Goal: Feedback & Contribution: Leave review/rating

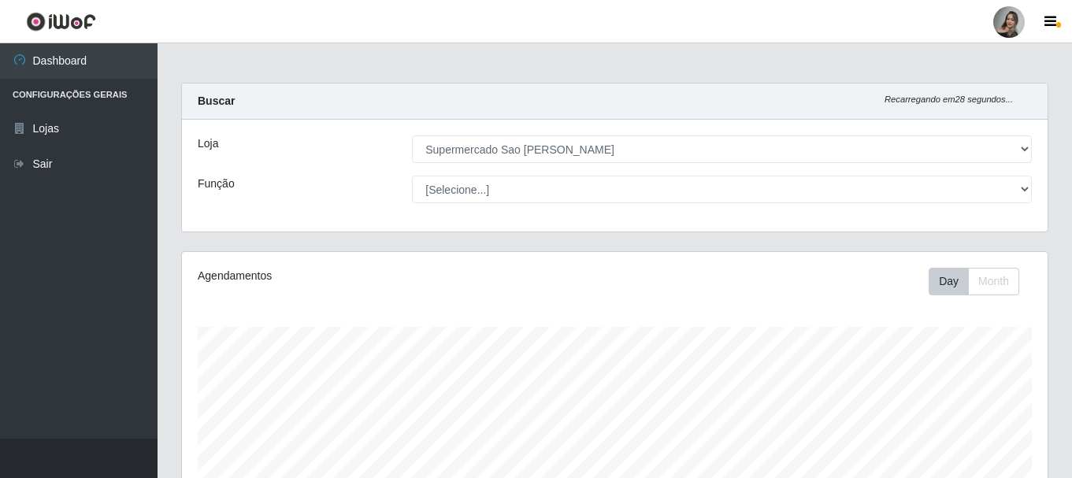
select select "383"
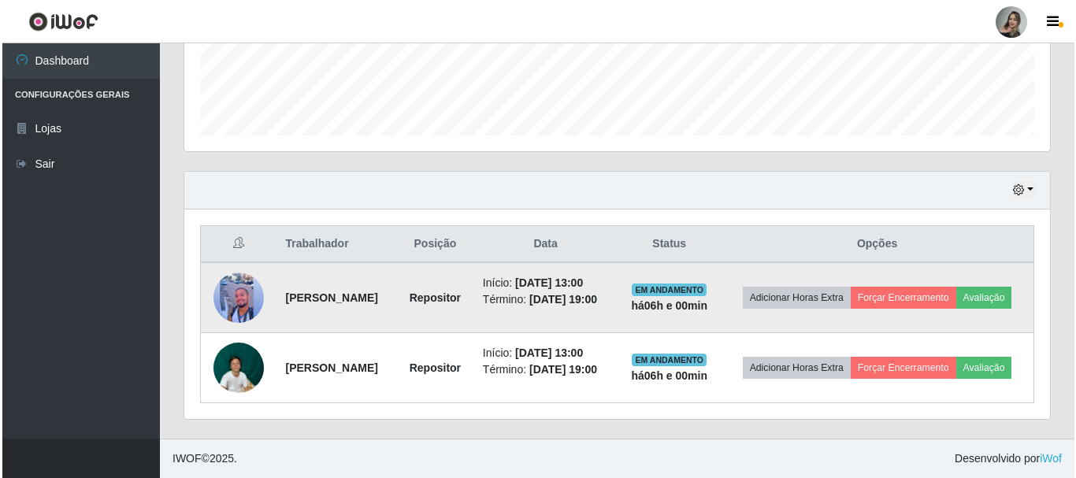
scroll to position [327, 866]
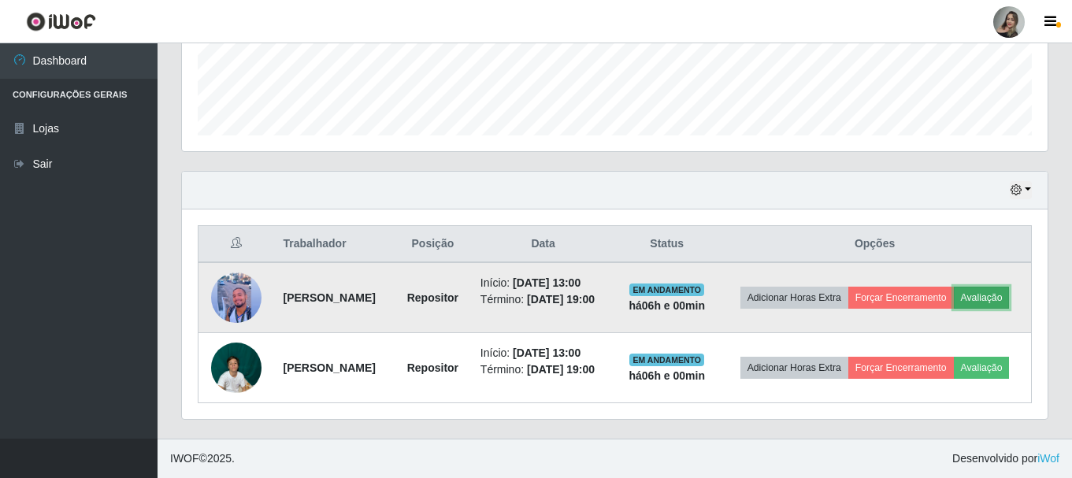
click at [954, 287] on button "Avaliação" at bounding box center [982, 298] width 56 height 22
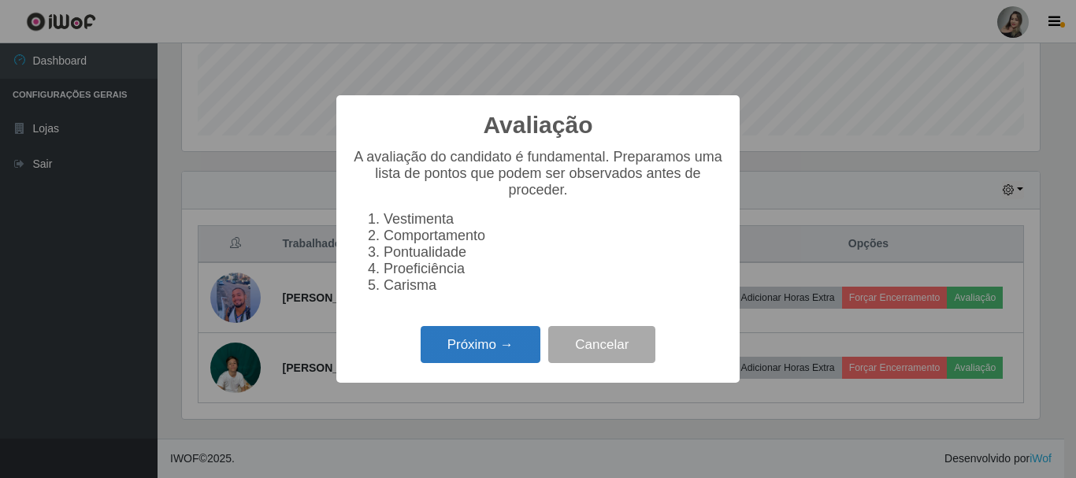
click at [515, 351] on button "Próximo →" at bounding box center [481, 344] width 120 height 37
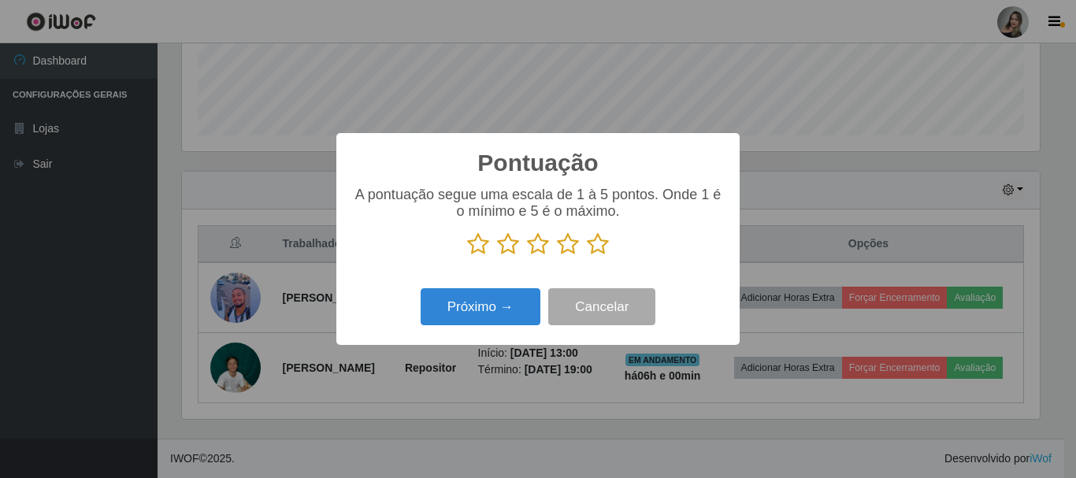
scroll to position [787635, 787104]
click at [603, 250] on icon at bounding box center [598, 244] width 22 height 24
click at [587, 256] on input "radio" at bounding box center [587, 256] width 0 height 0
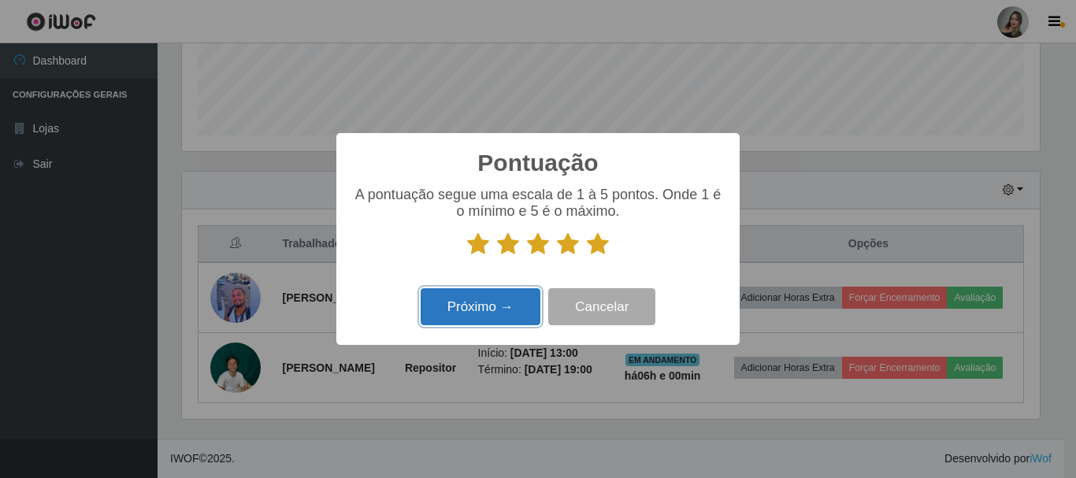
click at [476, 313] on button "Próximo →" at bounding box center [481, 306] width 120 height 37
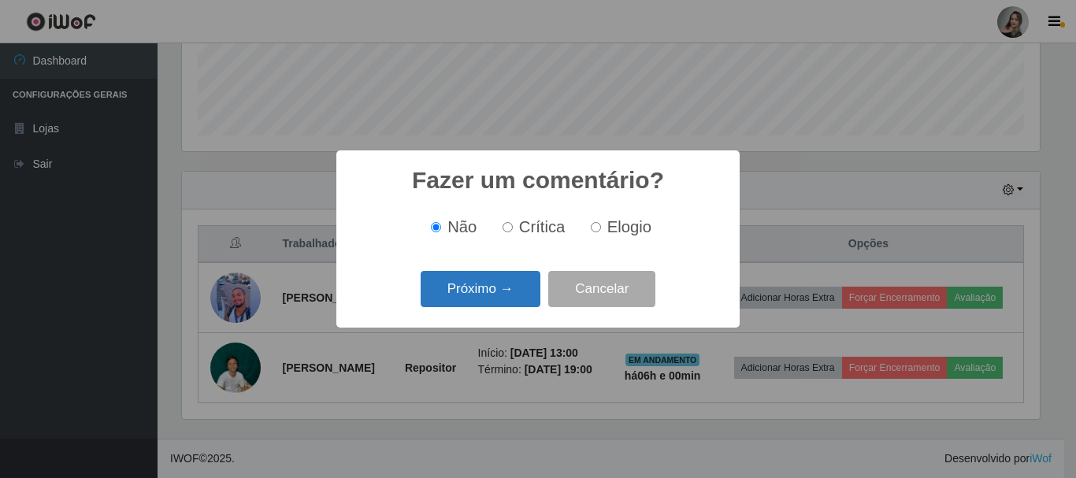
click at [489, 277] on button "Próximo →" at bounding box center [481, 289] width 120 height 37
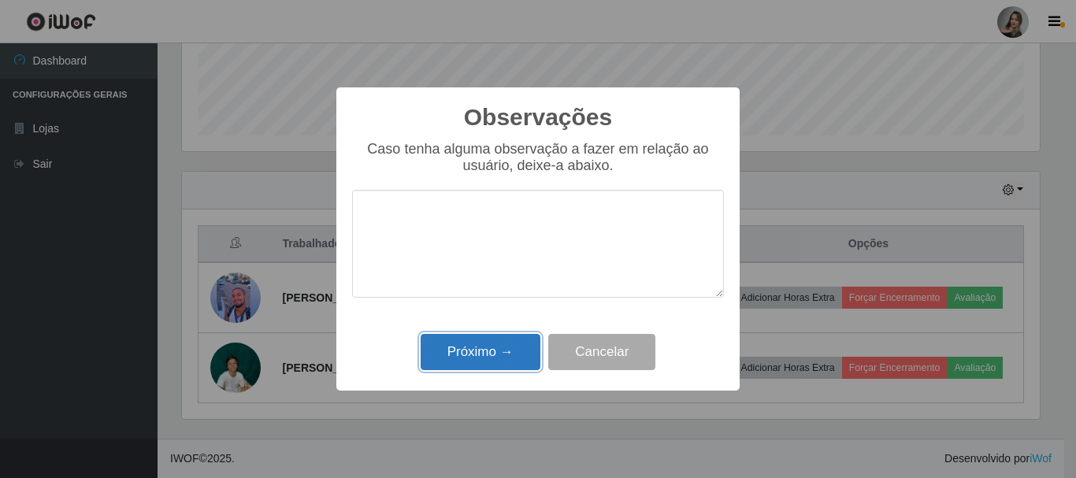
click at [482, 337] on button "Próximo →" at bounding box center [481, 352] width 120 height 37
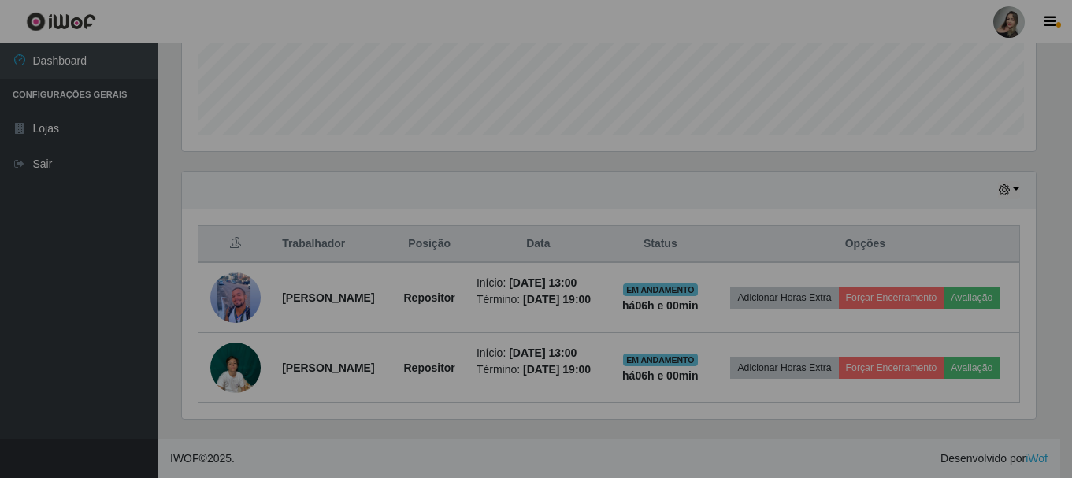
scroll to position [327, 866]
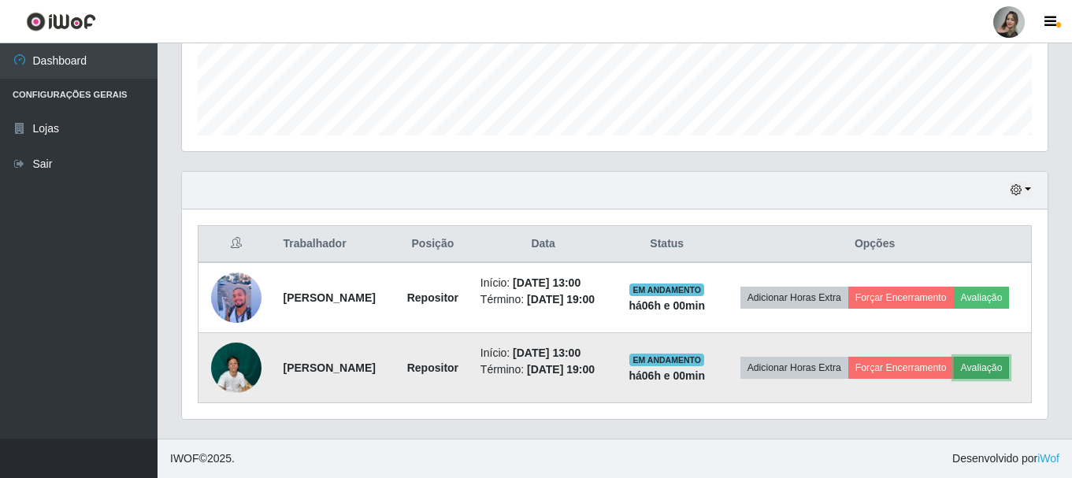
click at [954, 370] on button "Avaliação" at bounding box center [982, 368] width 56 height 22
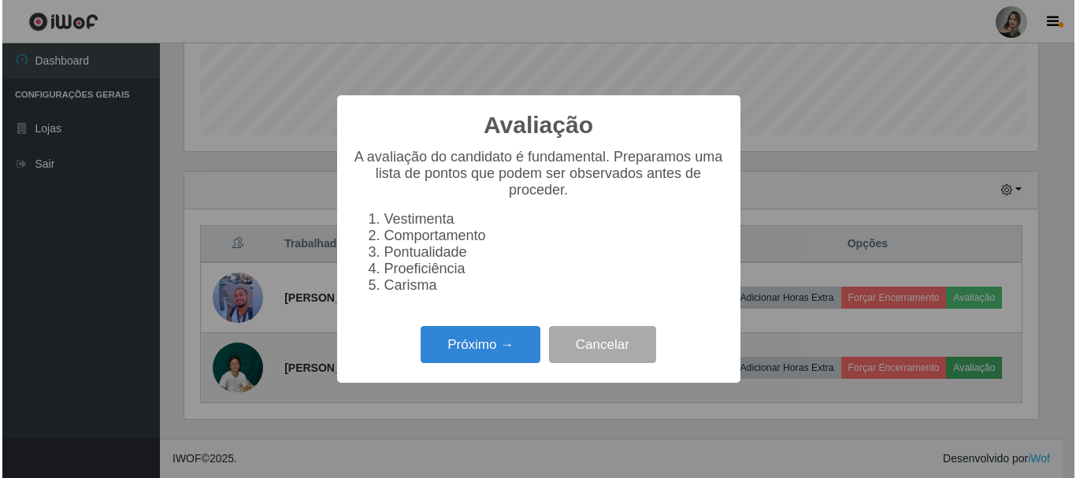
scroll to position [327, 858]
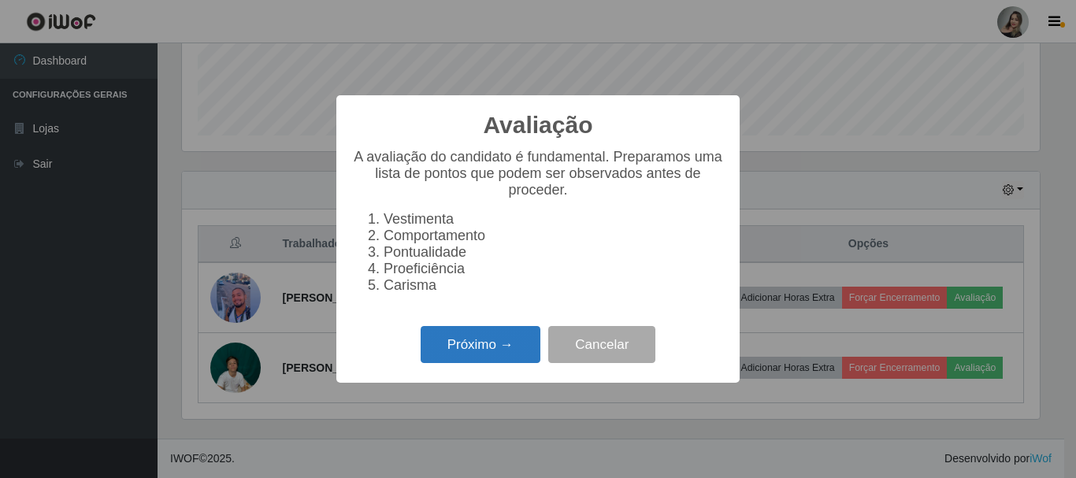
click at [470, 346] on button "Próximo →" at bounding box center [481, 344] width 120 height 37
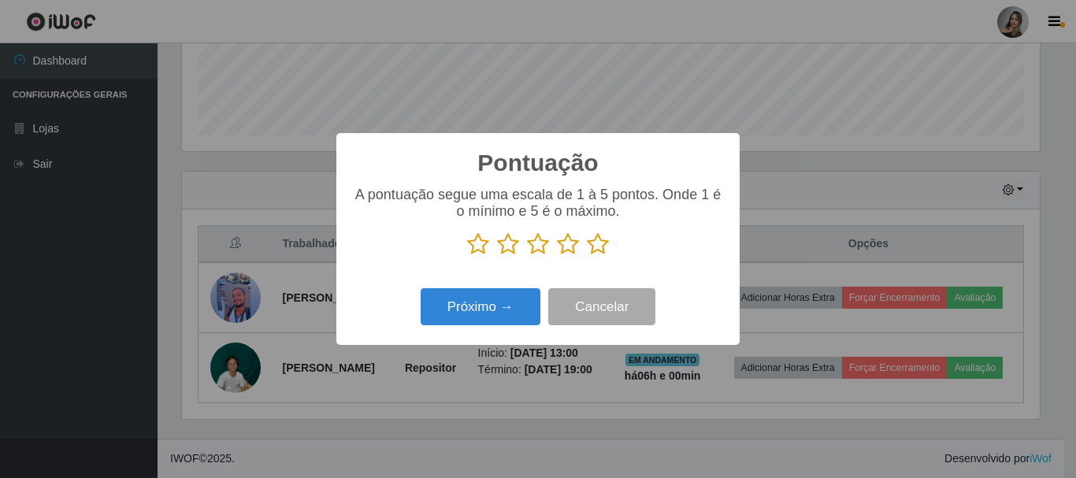
scroll to position [787635, 787104]
click at [532, 251] on icon at bounding box center [538, 244] width 22 height 24
click at [527, 256] on input "radio" at bounding box center [527, 256] width 0 height 0
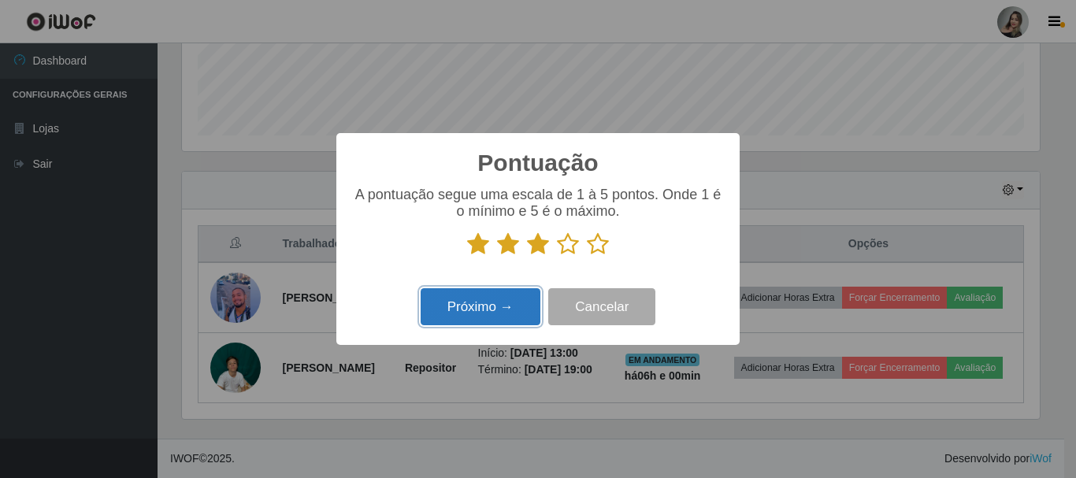
click at [526, 294] on button "Próximo →" at bounding box center [481, 306] width 120 height 37
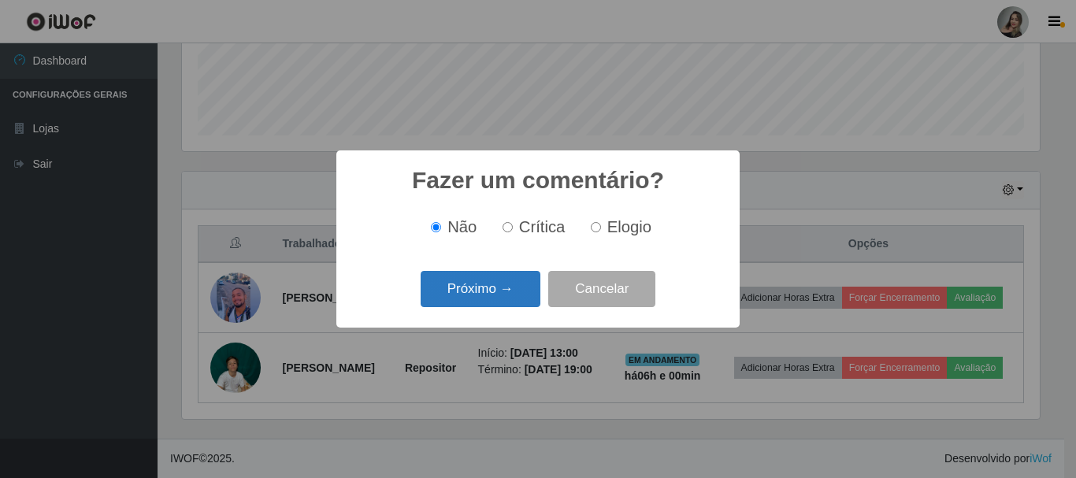
click at [526, 286] on button "Próximo →" at bounding box center [481, 289] width 120 height 37
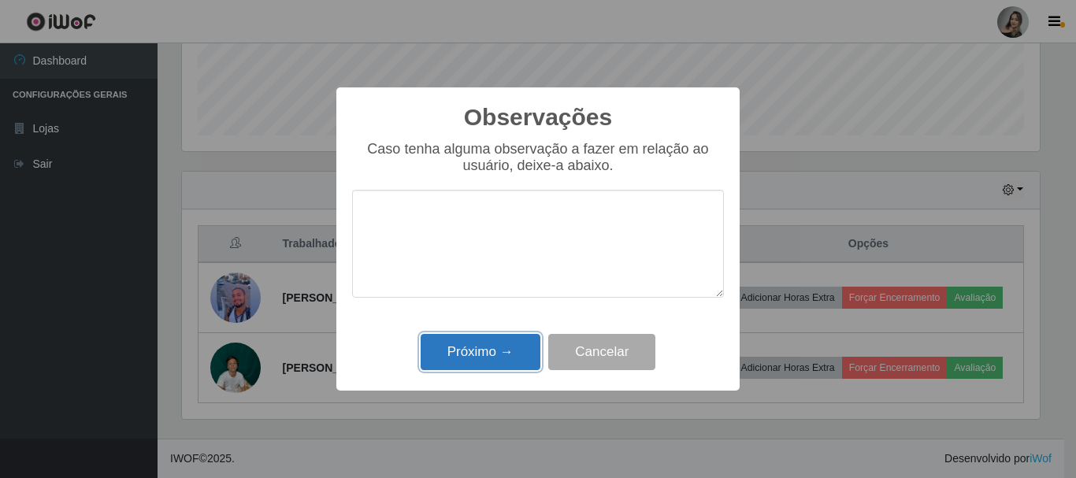
click at [502, 342] on button "Próximo →" at bounding box center [481, 352] width 120 height 37
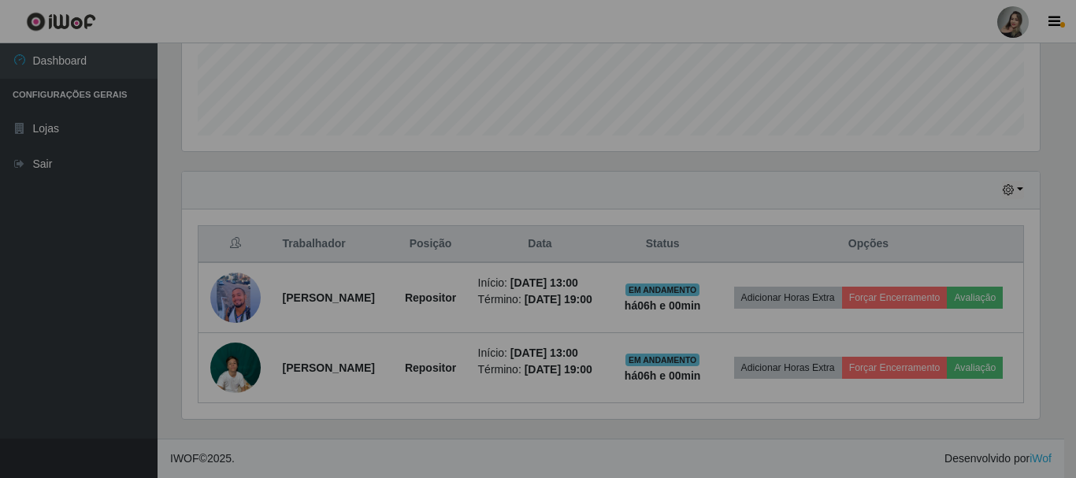
scroll to position [327, 866]
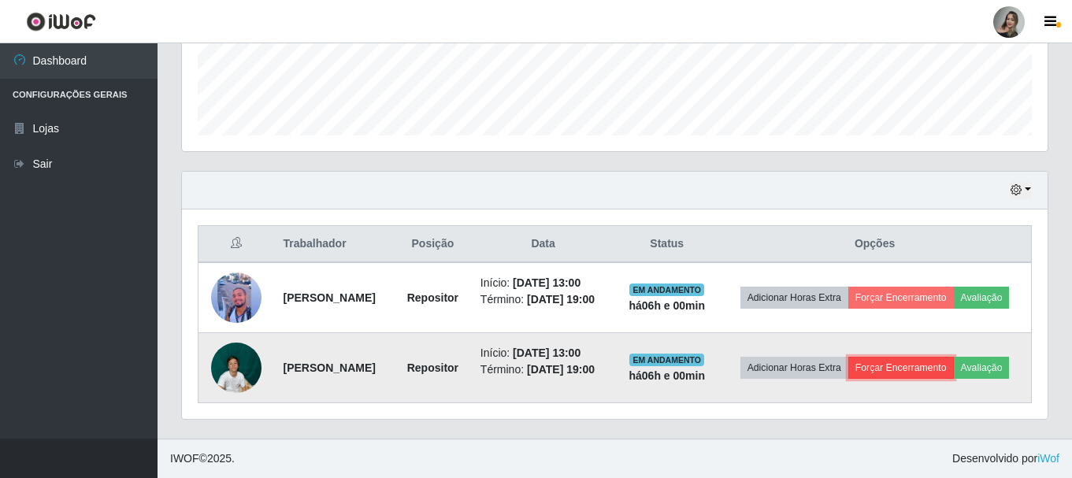
click at [933, 357] on button "Forçar Encerramento" at bounding box center [902, 368] width 106 height 22
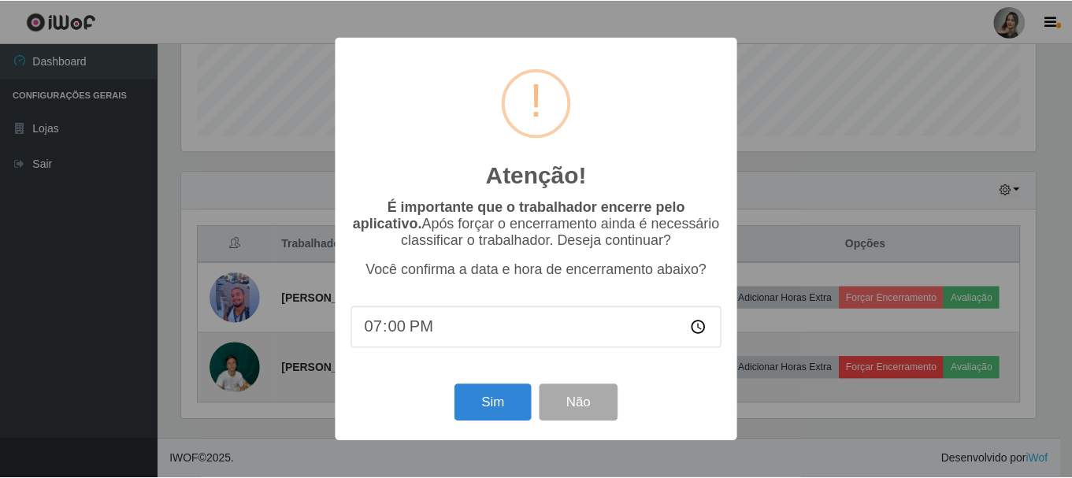
scroll to position [327, 858]
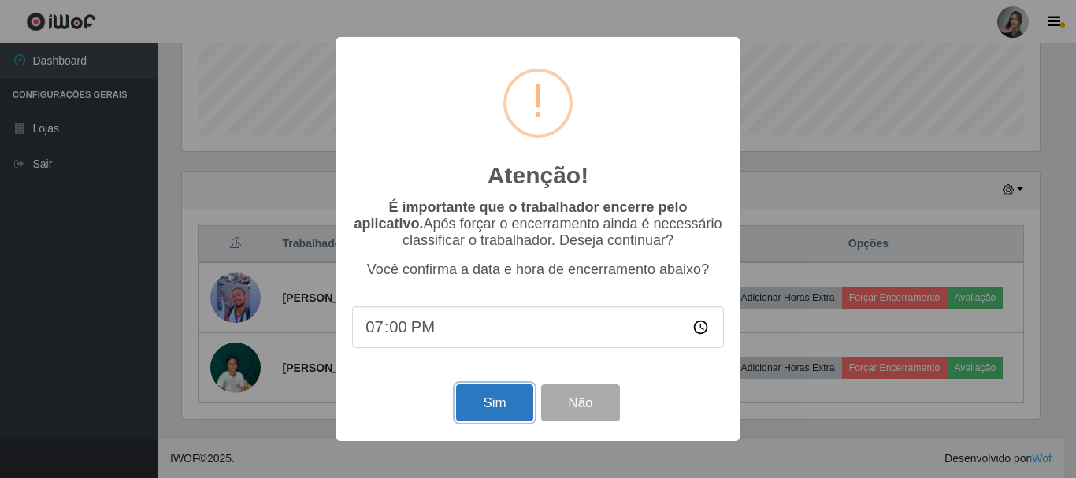
click at [488, 413] on button "Sim" at bounding box center [494, 403] width 76 height 37
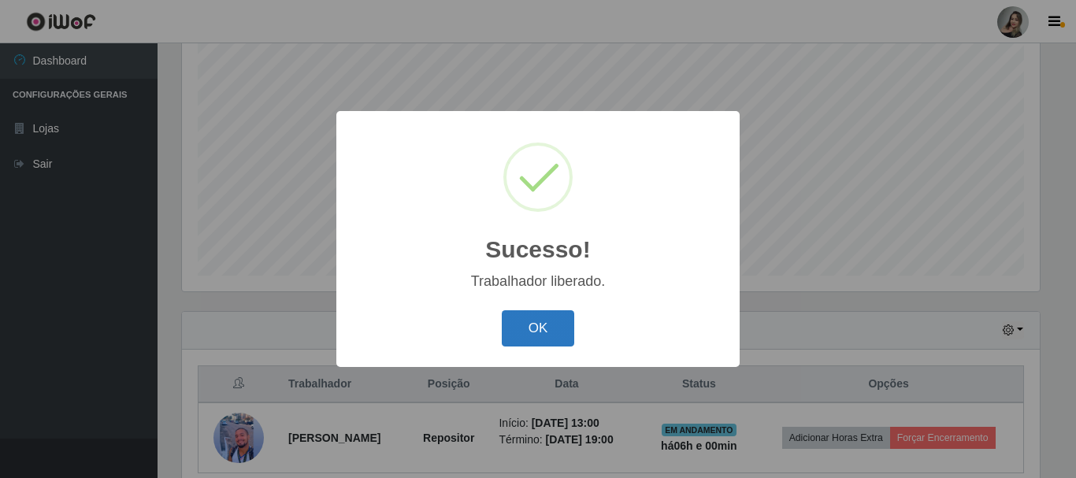
click at [531, 327] on button "OK" at bounding box center [538, 328] width 73 height 37
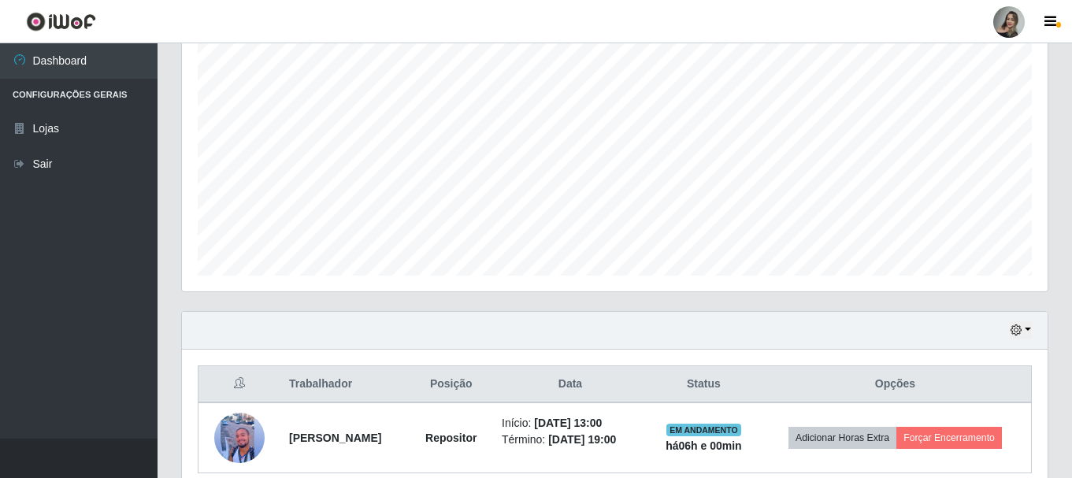
scroll to position [358, 0]
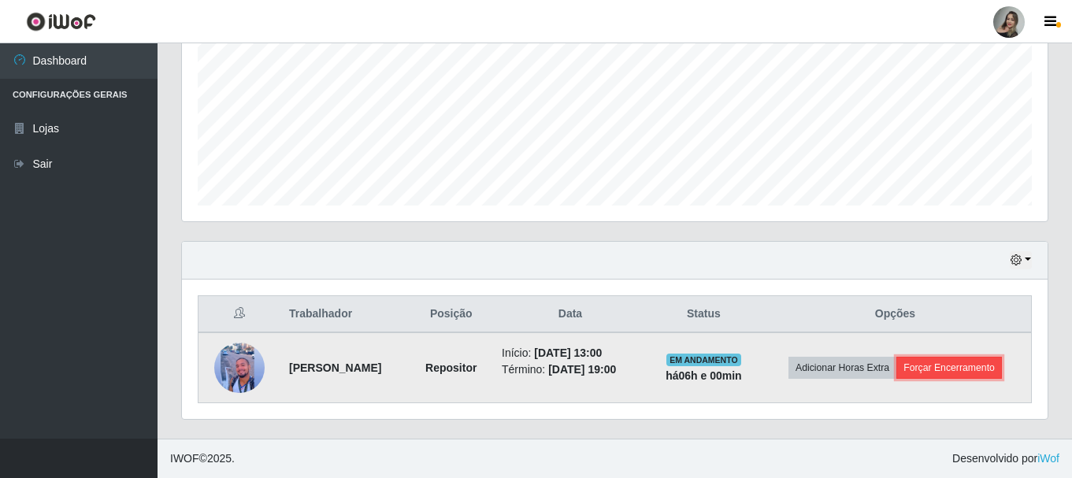
click at [974, 368] on button "Forçar Encerramento" at bounding box center [950, 368] width 106 height 22
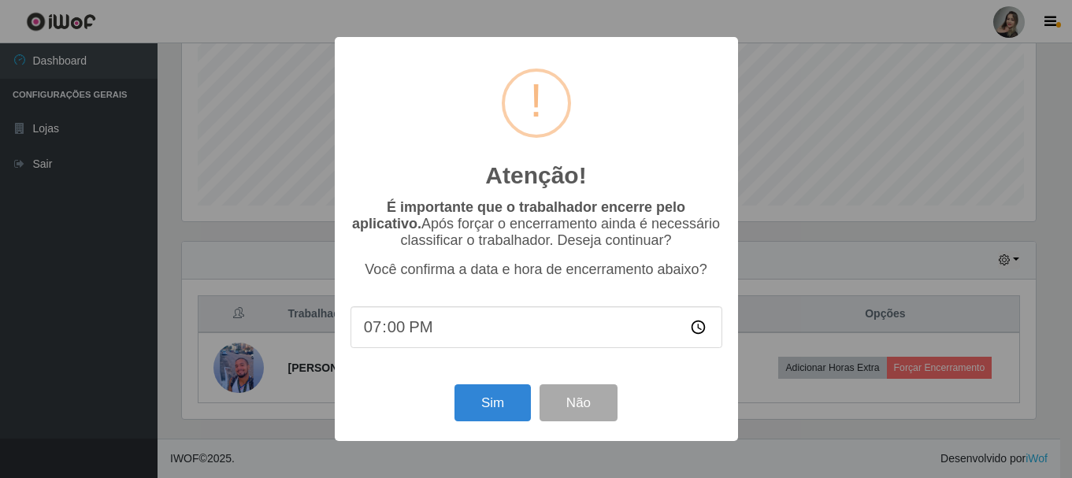
scroll to position [327, 858]
click at [512, 406] on button "Sim" at bounding box center [494, 403] width 76 height 37
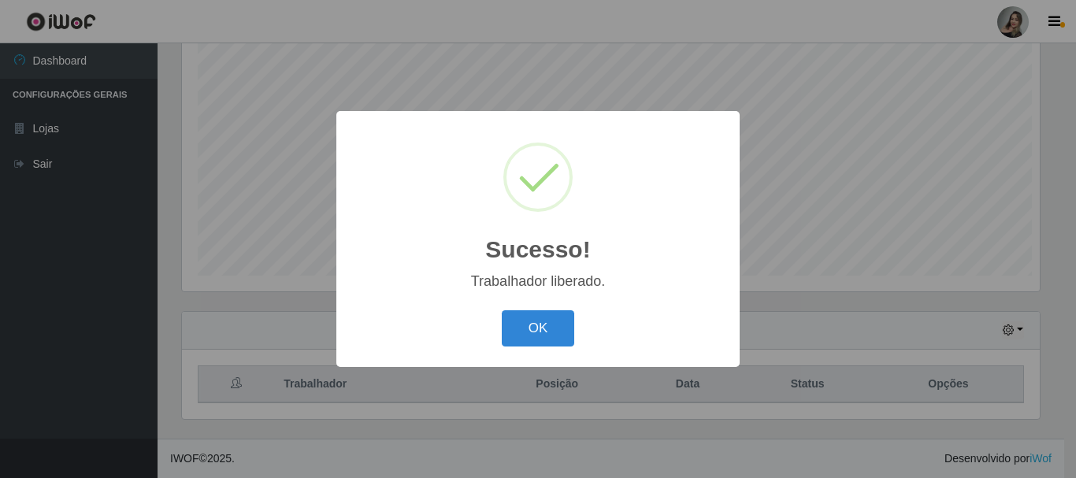
scroll to position [0, 0]
click at [556, 337] on button "OK" at bounding box center [538, 328] width 73 height 37
